Goal: Information Seeking & Learning: Learn about a topic

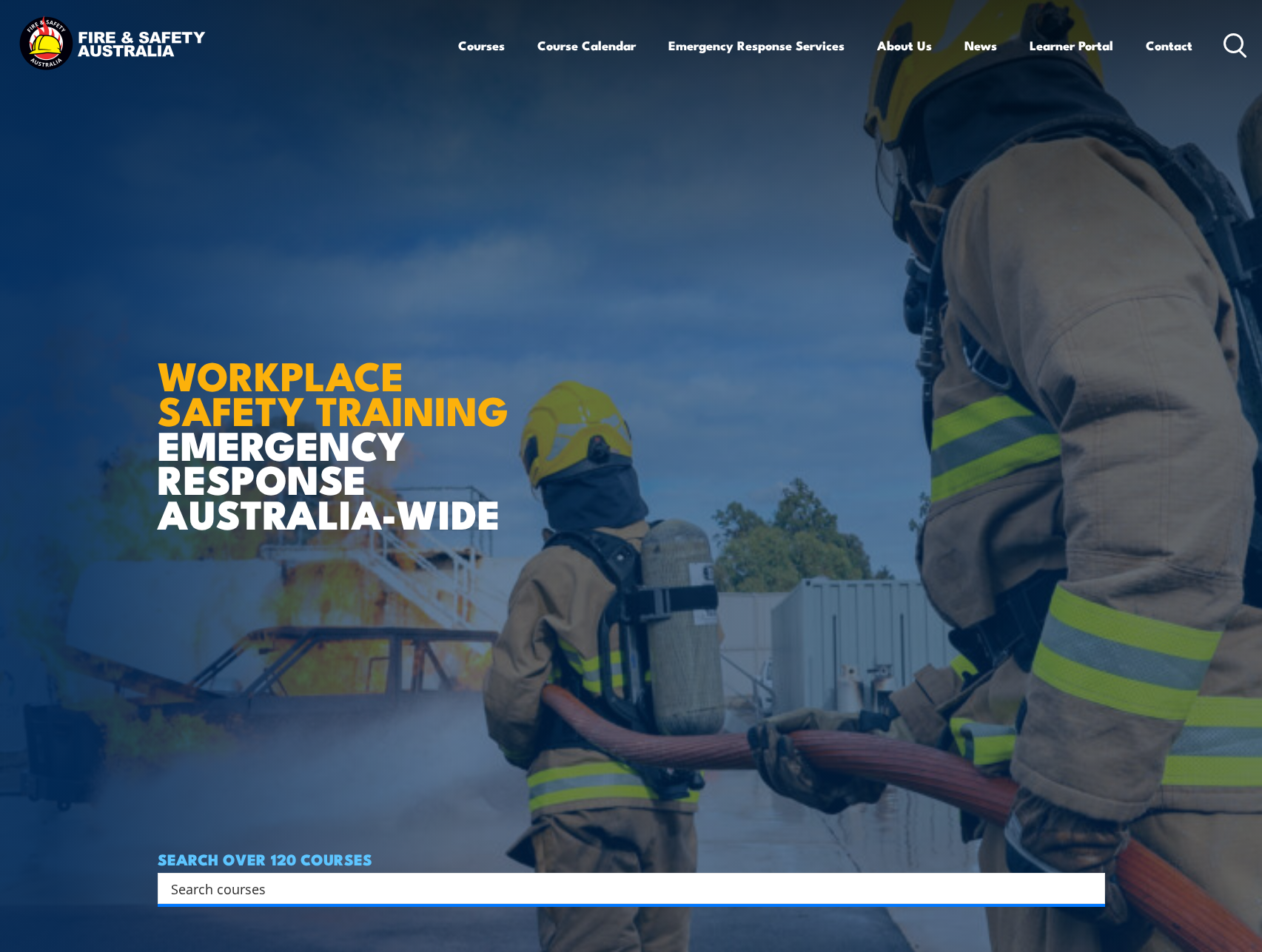
click at [245, 889] on input "Search input" at bounding box center [621, 888] width 902 height 22
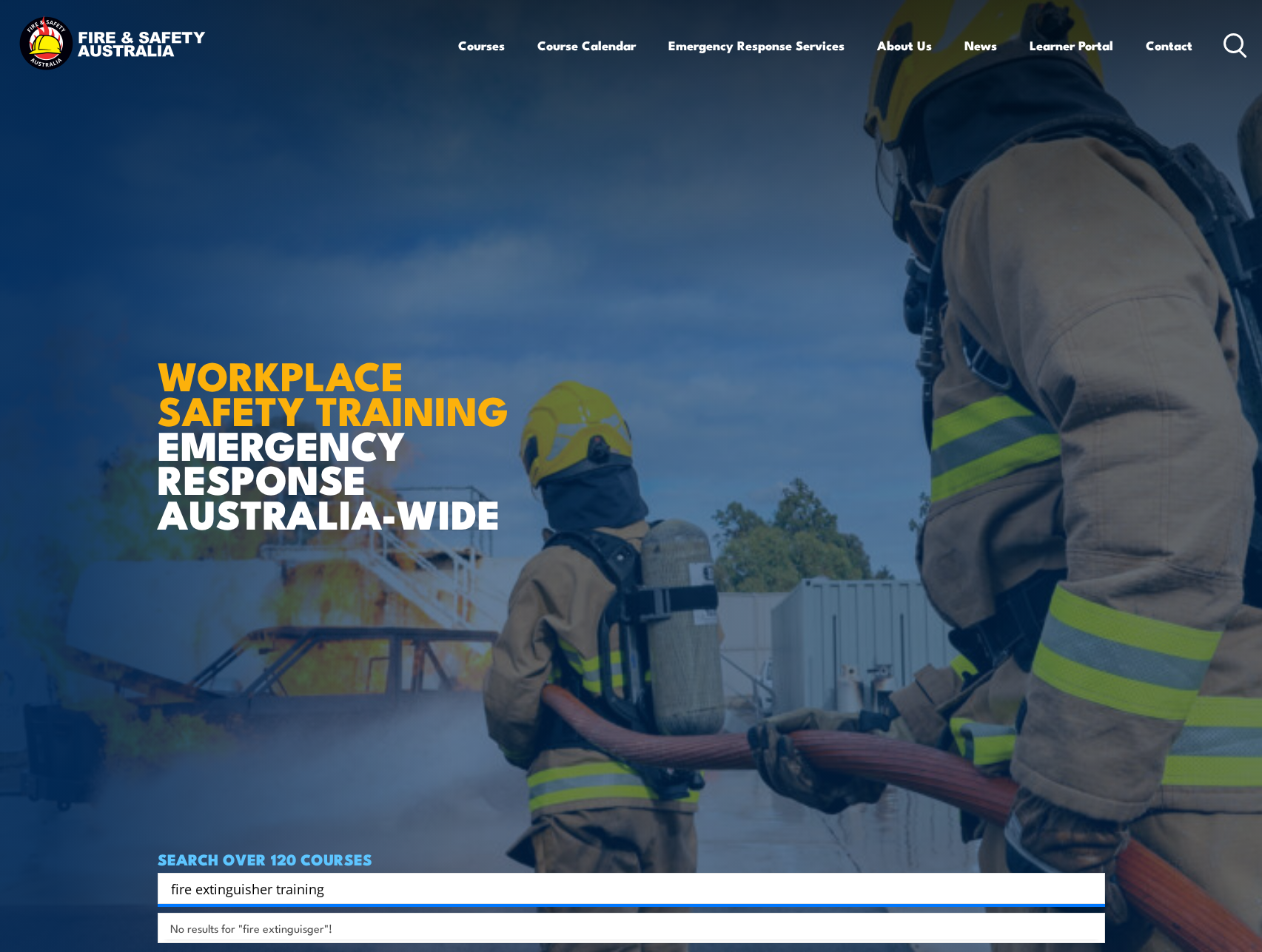
type input "fire extinguisher training"
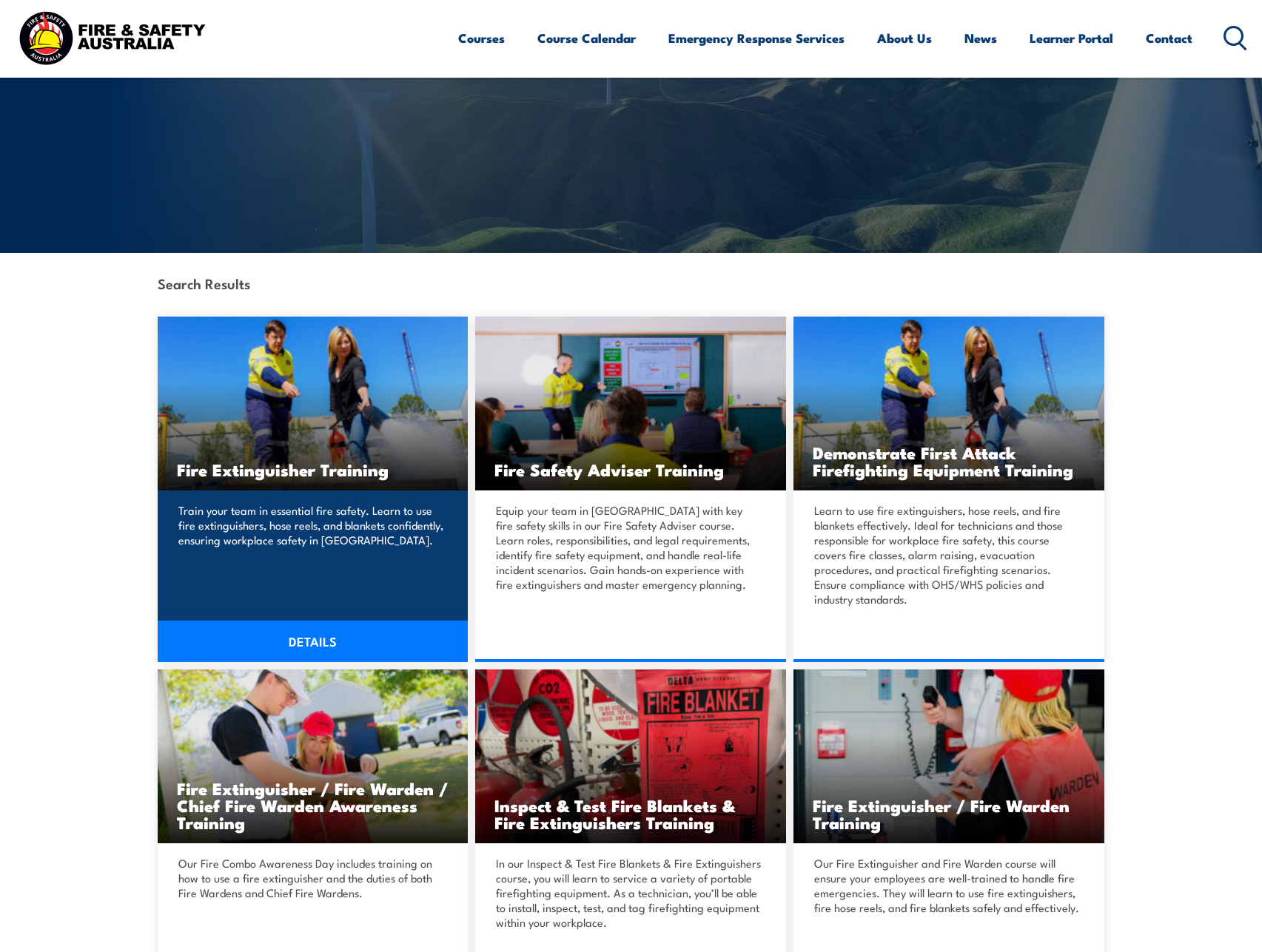
scroll to position [222, 0]
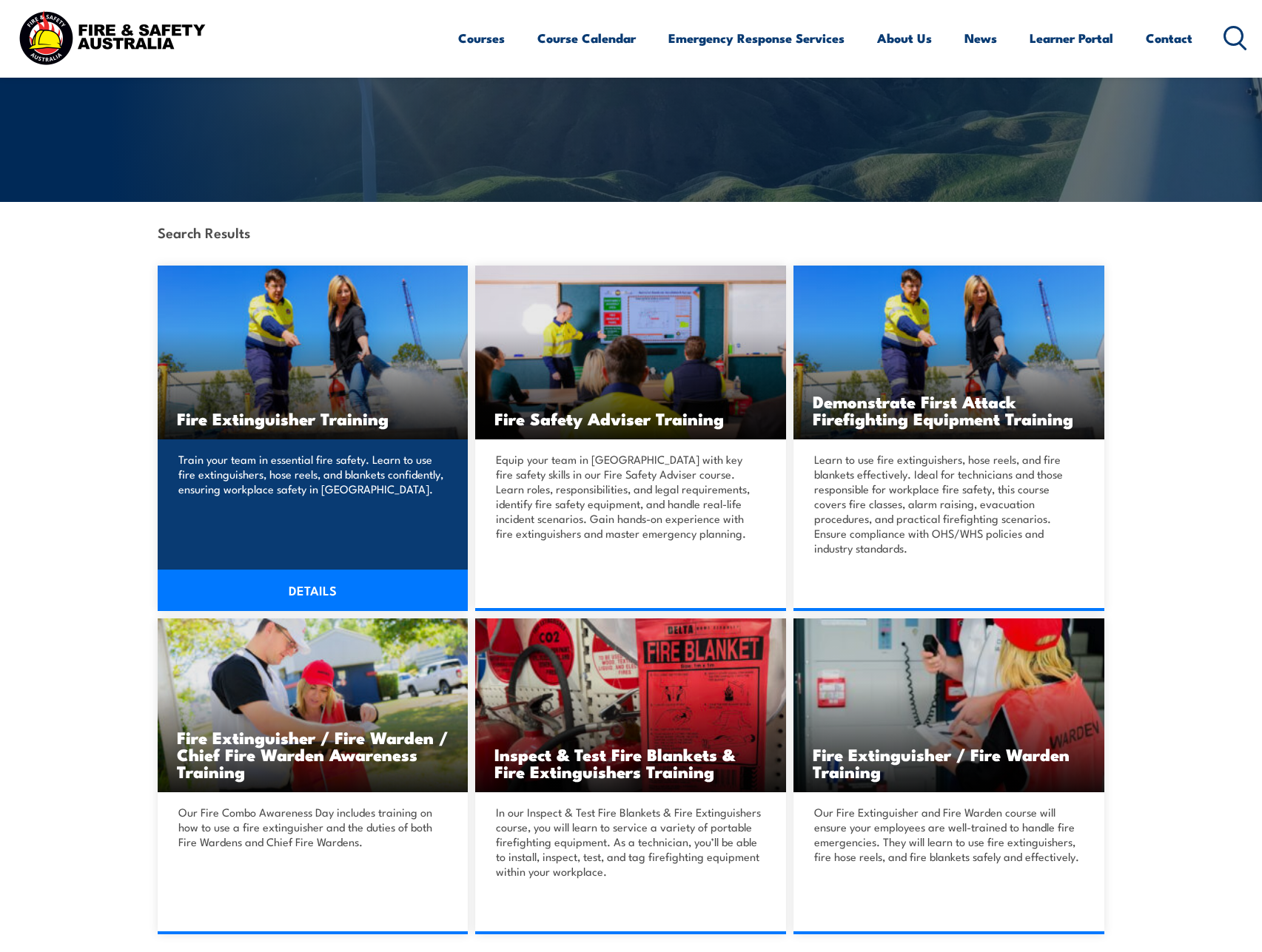
click at [333, 596] on link "DETAILS" at bounding box center [313, 590] width 311 height 41
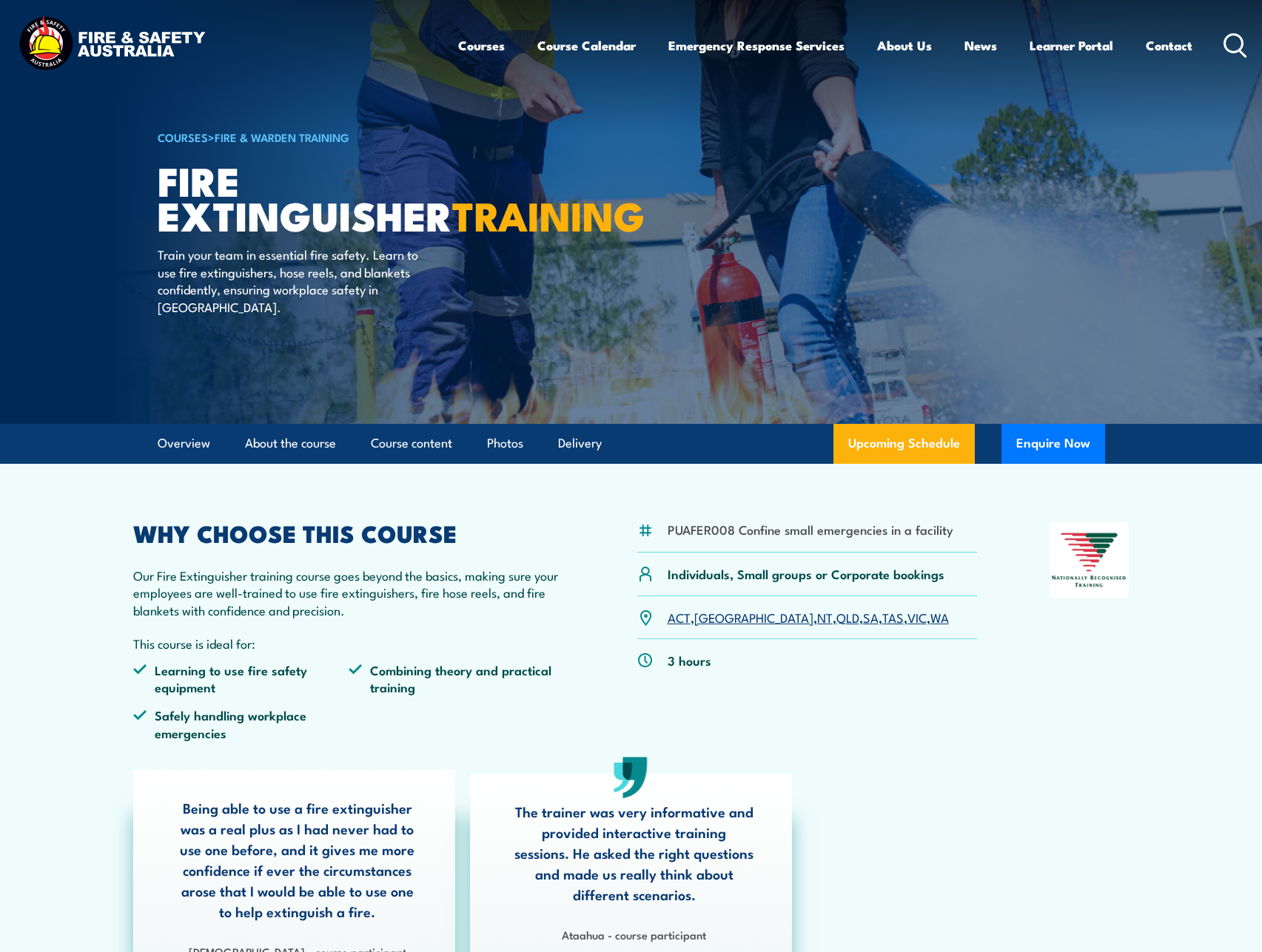
click at [931, 619] on link "WA" at bounding box center [940, 617] width 19 height 18
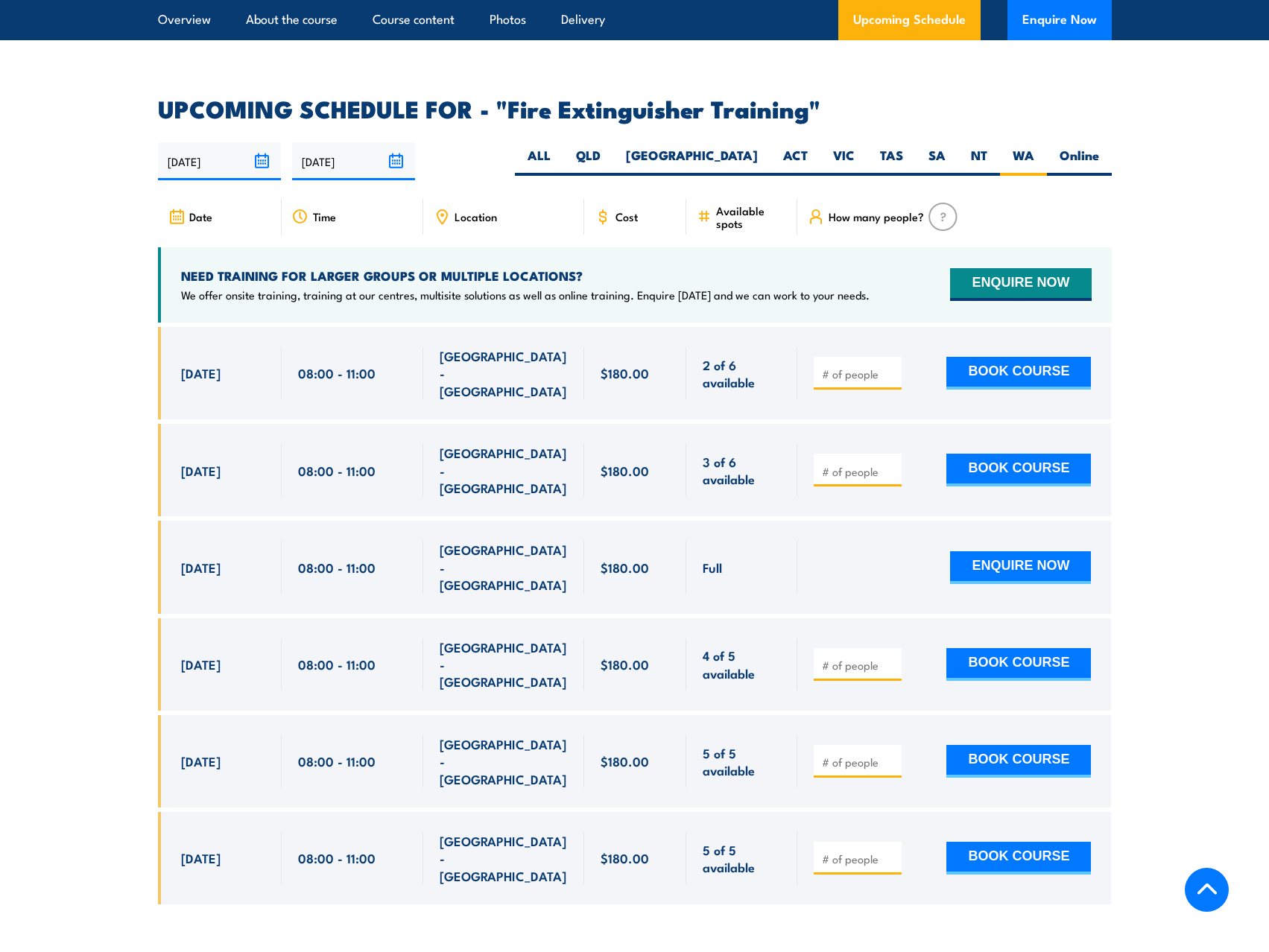
scroll to position [2458, 0]
